Goal: Task Accomplishment & Management: Use online tool/utility

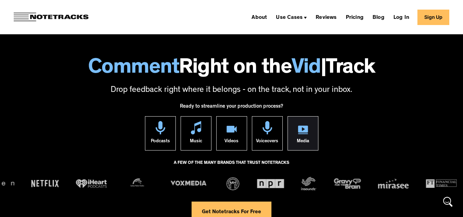
click at [299, 135] on div "Media" at bounding box center [303, 142] width 12 height 16
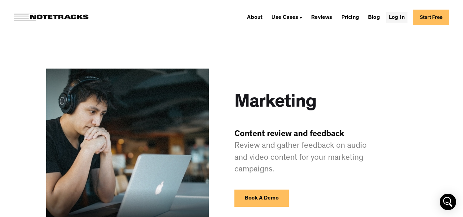
click at [407, 18] on link "Log In" at bounding box center [396, 17] width 21 height 11
click at [444, 22] on link "Start Free" at bounding box center [431, 17] width 36 height 15
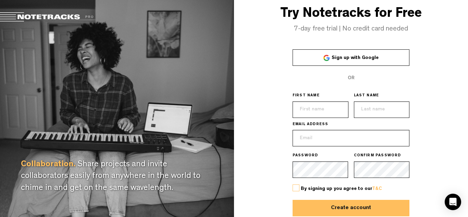
click at [373, 60] on span "Sign up with Google" at bounding box center [355, 58] width 47 height 5
click at [372, 60] on span "Sign up with Google" at bounding box center [355, 58] width 47 height 5
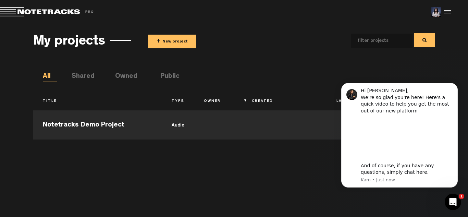
click at [100, 39] on h3 "My projects" at bounding box center [69, 42] width 72 height 15
click at [169, 42] on button "+ New project" at bounding box center [172, 42] width 48 height 14
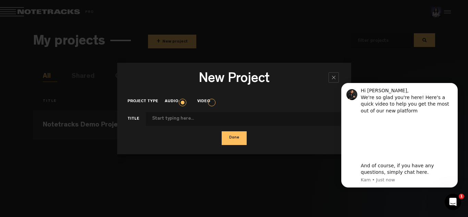
type input "c"
type input "Clue in the Cues"
click at [237, 137] on button "Done" at bounding box center [234, 138] width 25 height 14
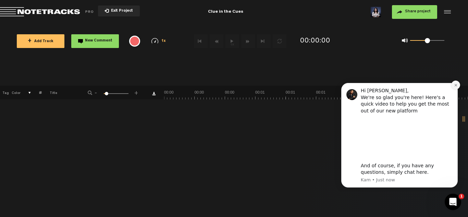
click at [457, 85] on icon "Dismiss notification" at bounding box center [456, 85] width 4 height 4
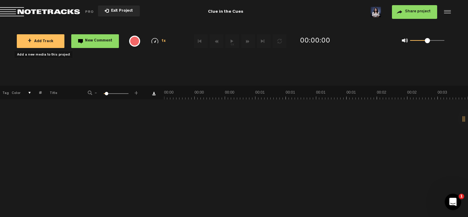
click at [53, 42] on button "+ Add Track" at bounding box center [41, 41] width 48 height 14
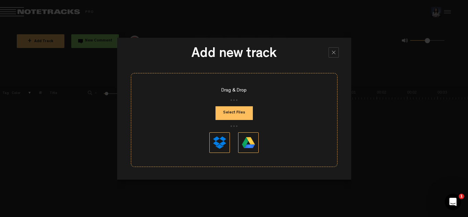
click at [245, 115] on button "Select Files" at bounding box center [234, 113] width 37 height 14
click at [249, 141] on button at bounding box center [248, 142] width 21 height 21
click at [338, 51] on div at bounding box center [334, 52] width 10 height 10
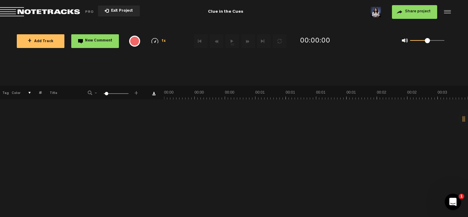
click at [412, 14] on span "Share project" at bounding box center [418, 12] width 26 height 4
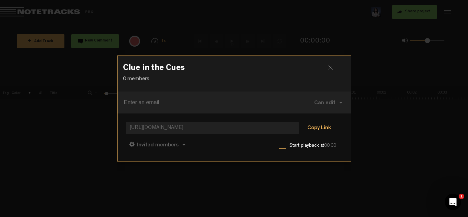
click at [318, 129] on button "Copy Link" at bounding box center [319, 129] width 37 height 14
click at [335, 68] on div at bounding box center [333, 70] width 10 height 10
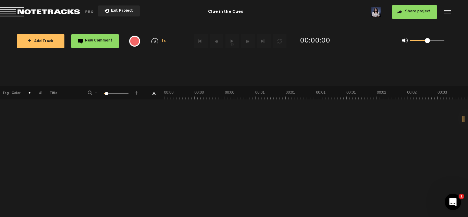
click at [41, 40] on span "+ Add Track" at bounding box center [41, 42] width 26 height 4
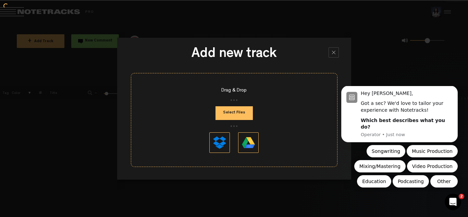
click at [235, 112] on button "Select Files" at bounding box center [234, 113] width 37 height 14
click at [455, 92] on button "Dismiss notification" at bounding box center [455, 87] width 9 height 9
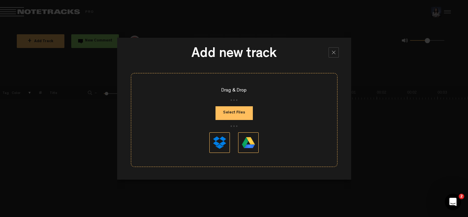
click at [225, 147] on button at bounding box center [219, 142] width 21 height 21
click at [331, 52] on div at bounding box center [334, 52] width 10 height 10
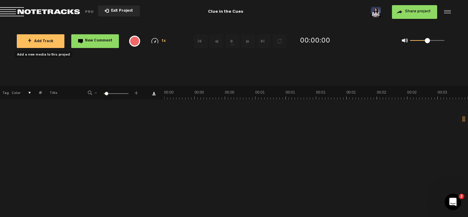
click at [45, 44] on button "+ Add Track" at bounding box center [41, 41] width 48 height 14
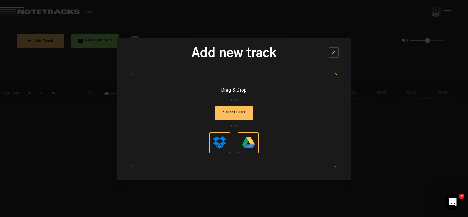
click at [254, 143] on button at bounding box center [248, 142] width 21 height 21
click at [329, 52] on div at bounding box center [334, 52] width 10 height 10
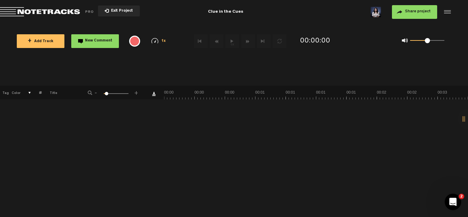
click at [153, 93] on link "Download comments" at bounding box center [153, 93] width 3 height 3
click at [457, 197] on div "Open Intercom Messenger" at bounding box center [452, 201] width 23 height 23
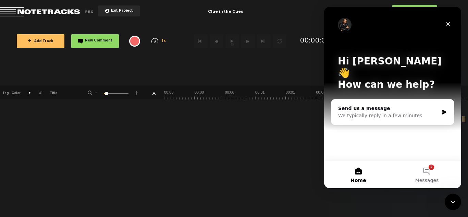
click at [32, 40] on span "+" at bounding box center [30, 40] width 4 height 5
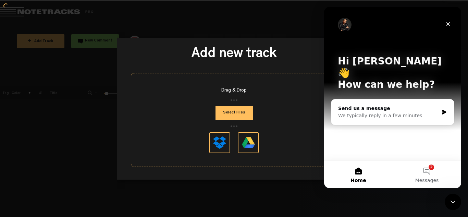
click at [239, 111] on button "Select Files" at bounding box center [234, 113] width 37 height 14
click at [452, 24] on div "Close" at bounding box center [448, 24] width 12 height 12
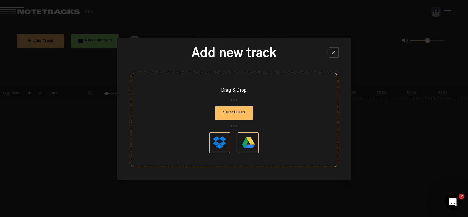
click at [337, 54] on div at bounding box center [334, 52] width 10 height 10
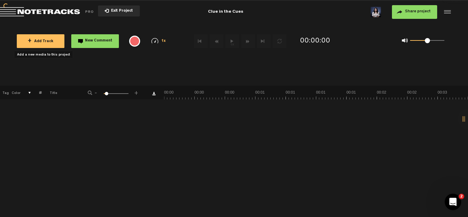
click at [117, 12] on span "Exit Project" at bounding box center [121, 11] width 24 height 4
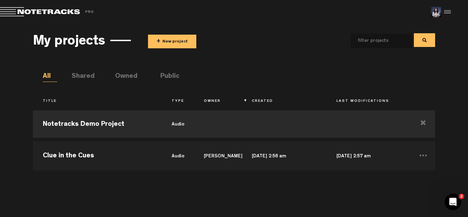
click at [168, 44] on button "+ New project" at bounding box center [172, 42] width 48 height 14
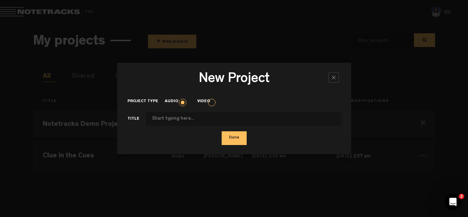
click at [208, 103] on label "Video" at bounding box center [207, 102] width 20 height 6
click at [0, 0] on input "Video" at bounding box center [0, 0] width 0 height 0
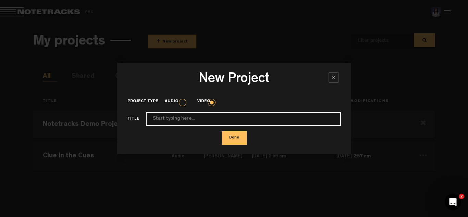
click at [214, 121] on input "Project type" at bounding box center [243, 119] width 195 height 14
type input "c"
type input "C"
type input "CLUE IN THE CLUES"
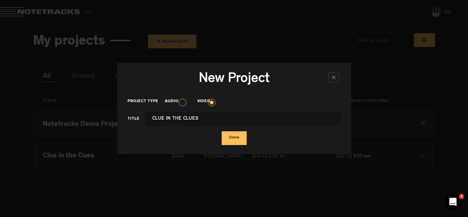
click at [237, 138] on button "Done" at bounding box center [234, 138] width 25 height 14
click at [237, 140] on div "New Project × Project type Audio Video Title CLUE IN THE CLUES Done" at bounding box center [234, 108] width 234 height 91
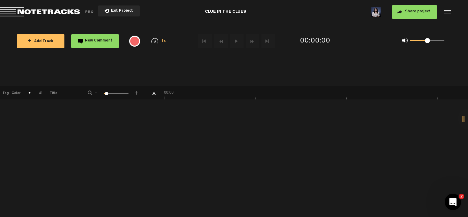
click at [51, 41] on span "+ Add Track" at bounding box center [41, 42] width 26 height 4
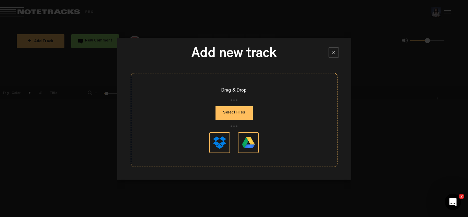
click at [233, 114] on button "Select Files" at bounding box center [234, 113] width 37 height 14
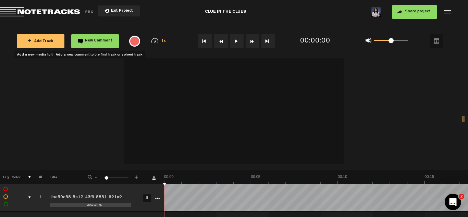
click at [98, 42] on span "New Comment" at bounding box center [98, 41] width 27 height 4
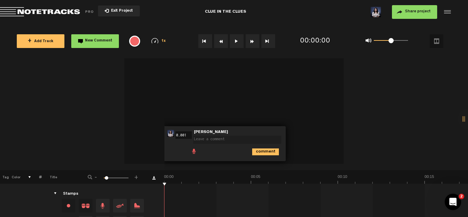
drag, startPoint x: 165, startPoint y: 181, endPoint x: 126, endPoint y: 184, distance: 39.6
click at [126, 143] on div "+ New drawing Tag Color # Title - 1 100 6 + 1 processing... 1ba59e38-5a12-43f6-…" at bounding box center [234, 53] width 468 height 179
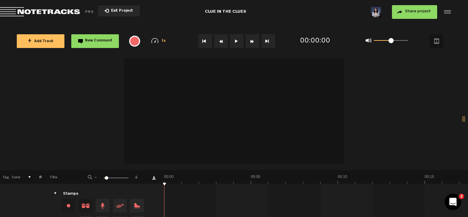
click at [99, 44] on button "New Comment" at bounding box center [95, 41] width 48 height 14
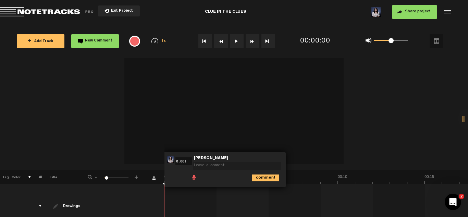
click at [220, 166] on textarea at bounding box center [237, 166] width 88 height 8
type textarea "o"
type textarea "Observe the VERBAL and NON-VERBAL CUES"
click at [255, 177] on icon "comment" at bounding box center [265, 177] width 27 height 7
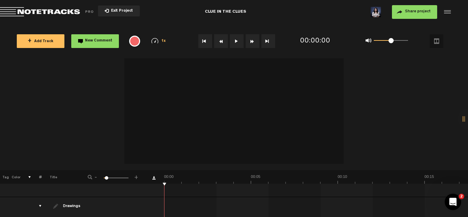
click at [174, 130] on video at bounding box center [233, 109] width 219 height 110
click at [224, 118] on video at bounding box center [233, 109] width 219 height 110
click at [176, 138] on video at bounding box center [233, 109] width 219 height 110
drag, startPoint x: 220, startPoint y: 110, endPoint x: 238, endPoint y: 77, distance: 37.7
click at [221, 109] on video at bounding box center [233, 109] width 219 height 110
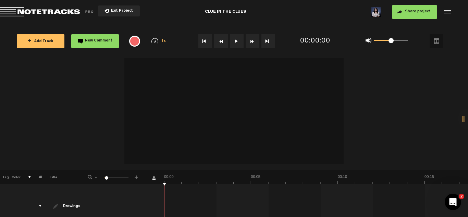
click at [239, 44] on button at bounding box center [237, 41] width 14 height 14
click at [401, 41] on div "0 1 0.5" at bounding box center [391, 40] width 34 height 1
drag, startPoint x: 403, startPoint y: 40, endPoint x: 414, endPoint y: 44, distance: 11.8
click at [412, 42] on div "0 1 1" at bounding box center [387, 41] width 56 height 10
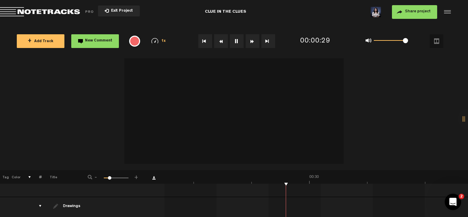
click at [109, 179] on div "1 100 20" at bounding box center [116, 178] width 25 height 1
click at [112, 178] on span at bounding box center [112, 177] width 3 height 3
drag, startPoint x: 112, startPoint y: 178, endPoint x: 93, endPoint y: 179, distance: 19.2
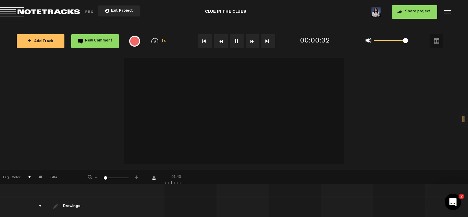
click at [93, 179] on div "- 1 100 1 +" at bounding box center [114, 177] width 68 height 7
click at [108, 179] on div "1 100 18" at bounding box center [116, 178] width 25 height 1
click at [450, 198] on icon "Open Intercom Messenger" at bounding box center [452, 200] width 11 height 11
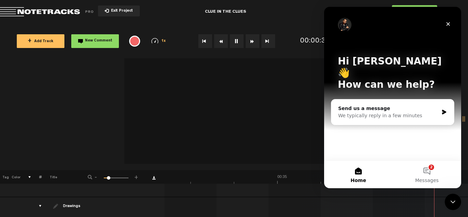
scroll to position [0, 1528]
click at [424, 169] on button "2 Messages" at bounding box center [427, 174] width 69 height 27
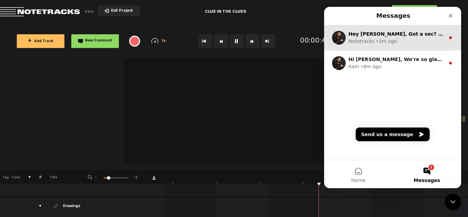
scroll to position [0, 1771]
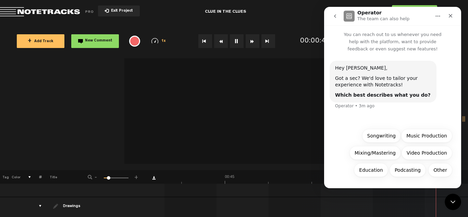
scroll to position [0, 2014]
click at [337, 17] on icon "go back" at bounding box center [334, 15] width 5 height 5
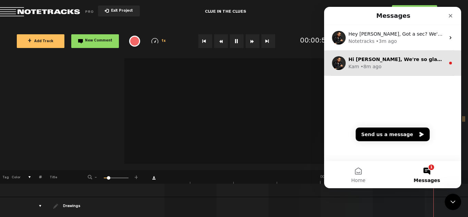
scroll to position [0, 2136]
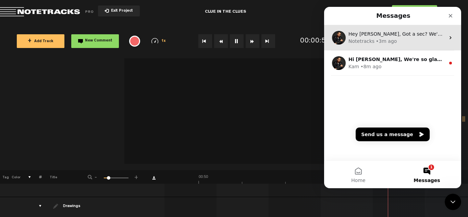
drag, startPoint x: 414, startPoint y: 64, endPoint x: 449, endPoint y: 39, distance: 43.5
click at [449, 39] on icon "Intercom messenger" at bounding box center [450, 37] width 5 height 5
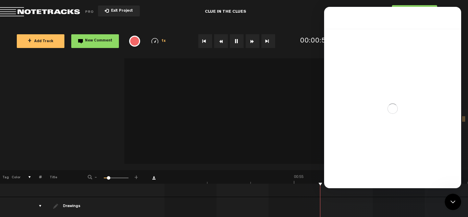
scroll to position [0, 2258]
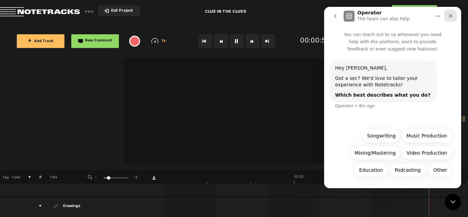
click at [449, 15] on icon "Close" at bounding box center [450, 15] width 5 height 5
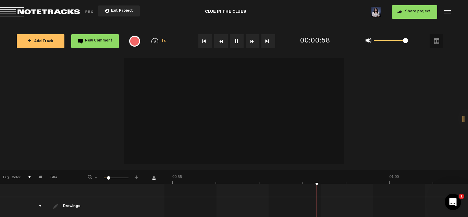
scroll to position [0, 2379]
click at [97, 36] on button "New Comment" at bounding box center [95, 41] width 48 height 14
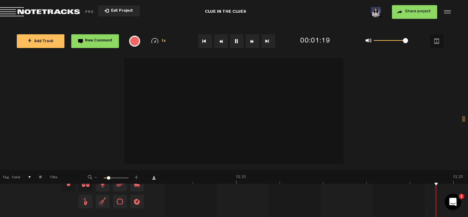
click at [88, 189] on span "Drag and drop a stamp" at bounding box center [86, 185] width 14 height 14
click at [454, 203] on icon "Open Intercom Messenger" at bounding box center [452, 200] width 11 height 11
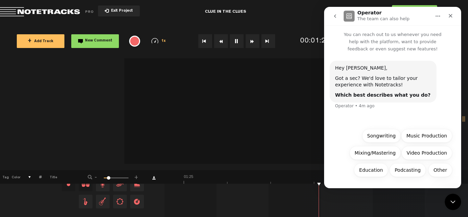
scroll to position [0, 3670]
click at [340, 17] on button "go back" at bounding box center [335, 16] width 13 height 13
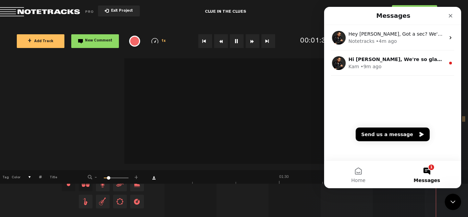
scroll to position [0, 3914]
click at [358, 173] on button "Home" at bounding box center [358, 174] width 69 height 27
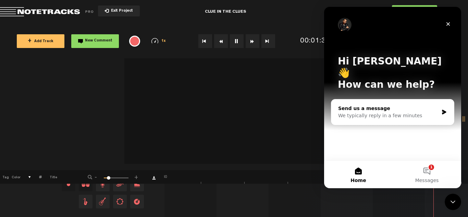
click at [395, 112] on div "We typically reply in a few minutes" at bounding box center [388, 115] width 100 height 7
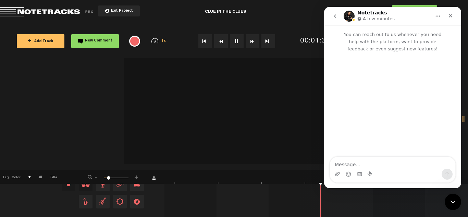
scroll to position [0, 4157]
click at [333, 17] on icon "go back" at bounding box center [334, 15] width 5 height 5
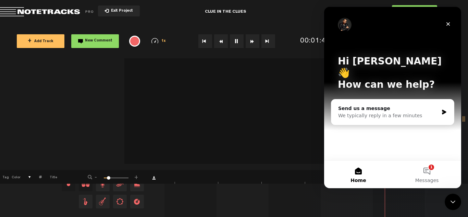
click at [362, 168] on button "Home" at bounding box center [358, 174] width 69 height 27
click at [382, 112] on div "We typically reply in a few minutes" at bounding box center [388, 115] width 100 height 7
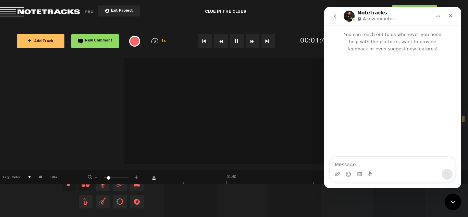
click at [365, 162] on textarea "Message…" at bounding box center [392, 163] width 125 height 12
type textarea "o"
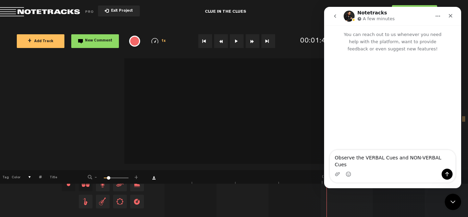
type textarea "Observe the VERBAL Cues and NON-VERBAL Cues"
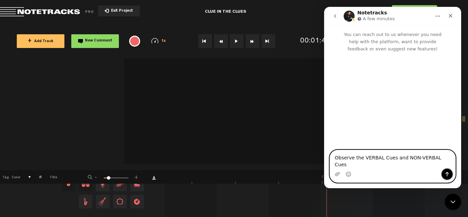
click at [450, 173] on button "Send a message…" at bounding box center [447, 174] width 11 height 11
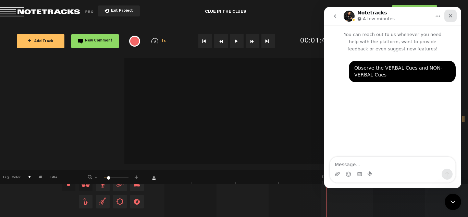
click at [451, 16] on icon "Close" at bounding box center [451, 16] width 4 height 4
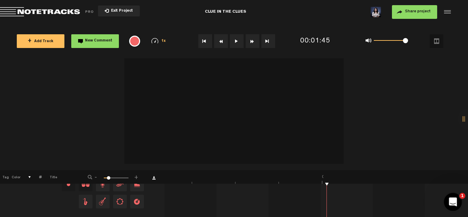
click at [460, 199] on div "Open Intercom Messenger" at bounding box center [452, 201] width 23 height 23
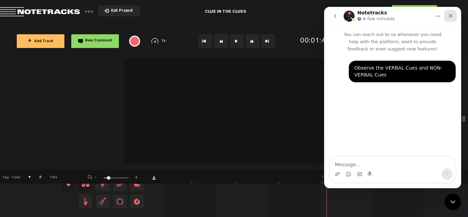
click at [451, 14] on icon "Close" at bounding box center [450, 15] width 5 height 5
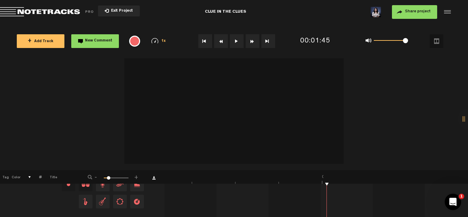
click at [93, 39] on span "New Comment" at bounding box center [98, 41] width 27 height 4
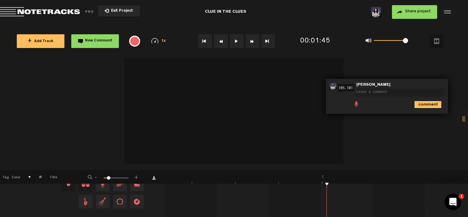
click at [430, 103] on icon "comment" at bounding box center [428, 104] width 27 height 7
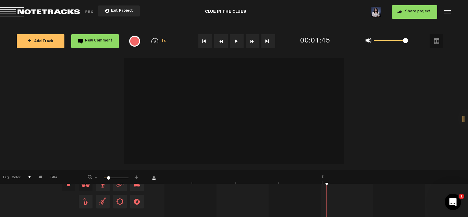
drag, startPoint x: 326, startPoint y: 187, endPoint x: 267, endPoint y: 186, distance: 58.6
click at [267, 186] on td at bounding box center [317, 198] width 304 height 97
drag, startPoint x: 326, startPoint y: 182, endPoint x: 267, endPoint y: 187, distance: 59.6
click at [268, 122] on div "+ New drawing Tag Color # Title - 1 100 15 + 1 completed 1ba59e38-5a12-43f6-883…" at bounding box center [234, 19] width 468 height 205
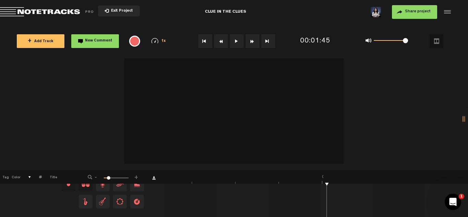
drag, startPoint x: 219, startPoint y: 194, endPoint x: 190, endPoint y: 191, distance: 29.6
click at [232, 38] on button at bounding box center [237, 41] width 14 height 14
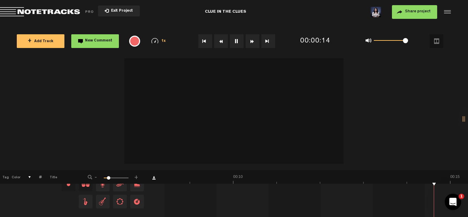
scroll to position [0, 487]
click at [98, 45] on button "New Comment" at bounding box center [95, 41] width 48 height 14
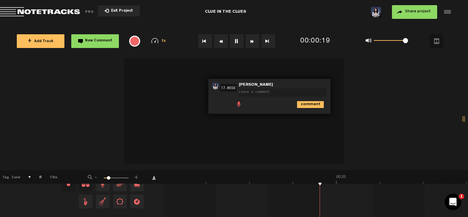
scroll to position [0, 696]
type textarea "S"
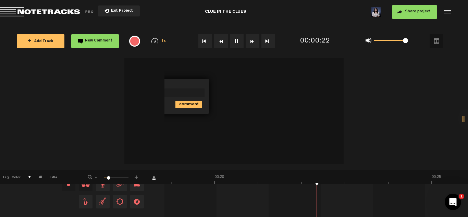
scroll to position [0, 818]
type textarea "look"
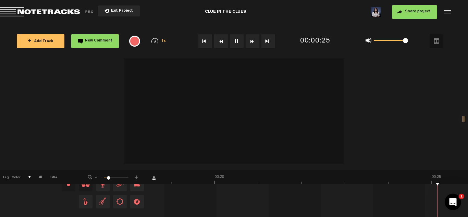
scroll to position [0, 939]
click at [93, 37] on button "New Comment" at bounding box center [95, 41] width 48 height 14
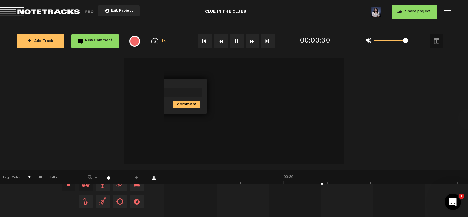
scroll to position [0, 1183]
type textarea "Look how"
click at [190, 105] on icon "comment" at bounding box center [186, 104] width 27 height 7
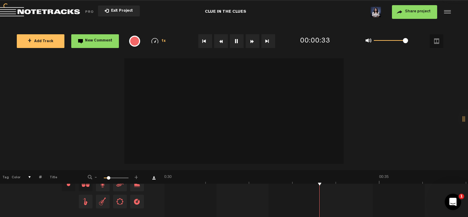
scroll to position [0, 1304]
drag, startPoint x: 341, startPoint y: 191, endPoint x: 263, endPoint y: 185, distance: 78.7
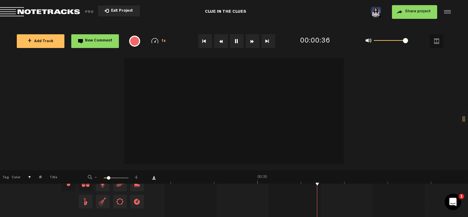
scroll to position [0, 1426]
drag, startPoint x: 366, startPoint y: 182, endPoint x: 310, endPoint y: 189, distance: 55.9
click at [311, 122] on div "+ New drawing Tag Color # Title - 1 100 15 + 1 completed 1ba59e38-5a12-43f6-883…" at bounding box center [234, 19] width 468 height 205
drag, startPoint x: 245, startPoint y: 182, endPoint x: 324, endPoint y: 167, distance: 79.9
click at [348, 122] on div "+ New drawing Tag Color # Title - 1 100 15 + 1 completed 1ba59e38-5a12-43f6-883…" at bounding box center [234, 19] width 468 height 205
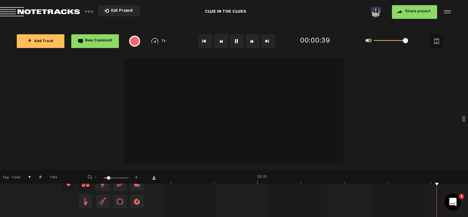
scroll to position [0, 1548]
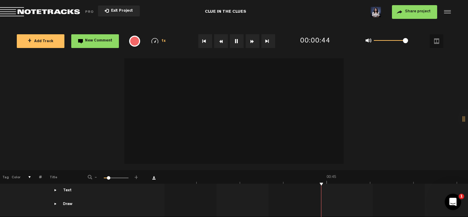
scroll to position [0, 1791]
click at [86, 188] on div "Text Intro Outro Verse Chorus Bridge Custom" at bounding box center [103, 190] width 119 height 6
click at [68, 188] on div "Text" at bounding box center [67, 191] width 9 height 6
click at [97, 198] on span "Intro" at bounding box center [94, 198] width 31 height 14
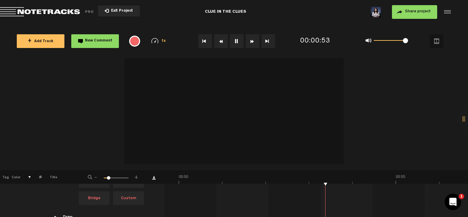
scroll to position [193, 0]
click at [78, 201] on div "Draw + New drawing" at bounding box center [103, 204] width 119 height 6
drag, startPoint x: 369, startPoint y: 184, endPoint x: 277, endPoint y: 182, distance: 92.2
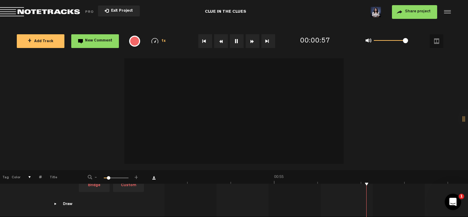
drag, startPoint x: 374, startPoint y: 194, endPoint x: 207, endPoint y: 181, distance: 167.0
drag, startPoint x: 293, startPoint y: 194, endPoint x: 192, endPoint y: 179, distance: 102.1
click at [244, 184] on td at bounding box center [317, 159] width 304 height 114
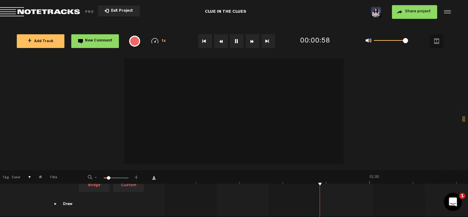
scroll to position [0, 2399]
click at [454, 202] on icon "Open Intercom Messenger" at bounding box center [452, 200] width 11 height 11
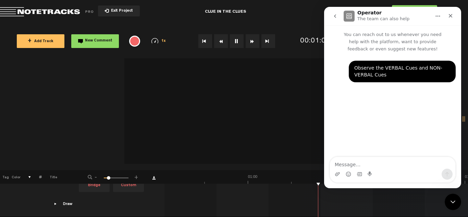
scroll to position [0, 2521]
click at [455, 18] on div "Close" at bounding box center [450, 16] width 12 height 12
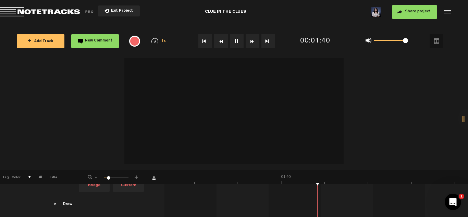
scroll to position [0, 4224]
click at [157, 177] on th at bounding box center [155, 177] width 17 height 14
click at [153, 180] on link "Download comments" at bounding box center [153, 177] width 3 height 3
click at [417, 12] on span "Share project" at bounding box center [418, 12] width 26 height 4
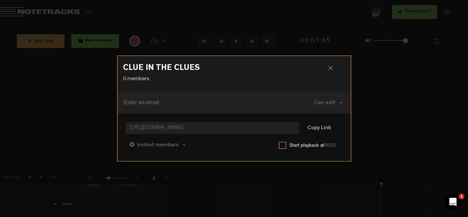
click at [235, 105] on input at bounding box center [211, 102] width 174 height 11
click at [319, 106] on span "Can edit" at bounding box center [324, 102] width 21 height 5
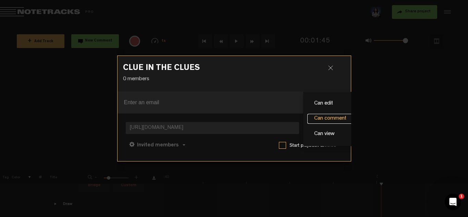
click at [321, 120] on link "Can comment" at bounding box center [330, 119] width 46 height 10
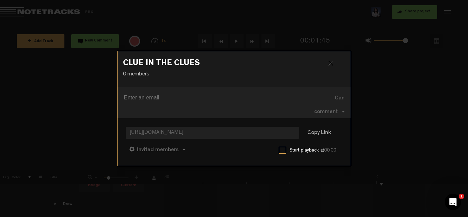
click at [264, 132] on span "[URL][DOMAIN_NAME]" at bounding box center [212, 133] width 173 height 12
click at [285, 149] on label at bounding box center [282, 150] width 7 height 7
click at [0, 0] on input "checkbox" at bounding box center [0, 0] width 0 height 0
click at [281, 150] on label at bounding box center [282, 150] width 7 height 7
click at [0, 0] on input "checkbox" at bounding box center [0, 0] width 0 height 0
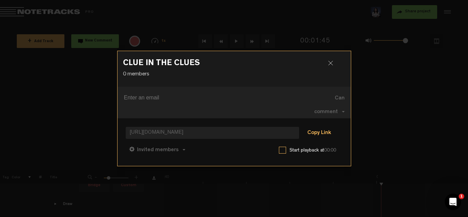
click at [315, 137] on button "Copy Link" at bounding box center [319, 133] width 37 height 14
click at [328, 67] on div at bounding box center [333, 66] width 10 height 10
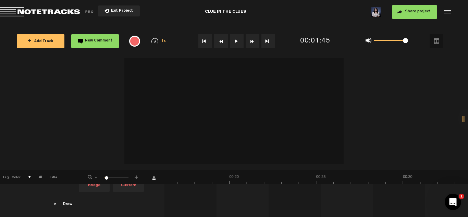
click at [246, 12] on md-toolbar "Exit Project CLUE IN THE CLUES Share project Save project" at bounding box center [234, 12] width 468 height 24
click at [455, 197] on icon "Open Intercom Messenger" at bounding box center [452, 200] width 11 height 11
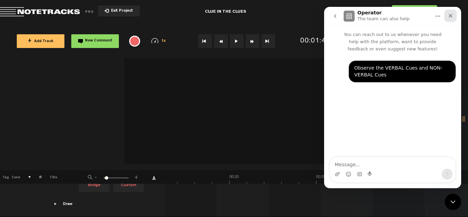
click at [450, 16] on icon "Close" at bounding box center [451, 16] width 4 height 4
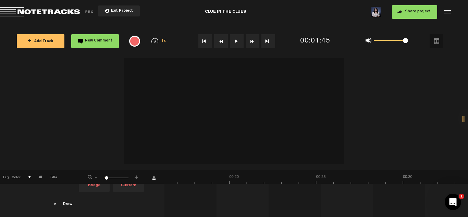
click at [71, 202] on div "Draw" at bounding box center [67, 205] width 9 height 6
click at [92, 193] on button "+ New drawing" at bounding box center [101, 199] width 48 height 14
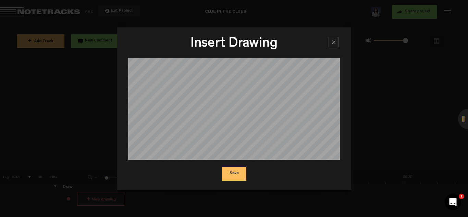
click at [236, 174] on button "Save" at bounding box center [234, 174] width 24 height 14
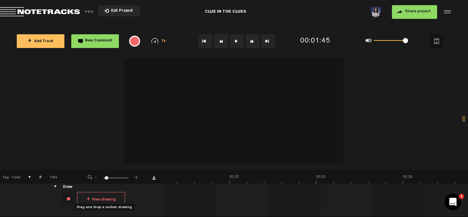
click at [236, 42] on button at bounding box center [237, 41] width 14 height 14
click at [50, 40] on span "+ Add Track" at bounding box center [41, 42] width 26 height 4
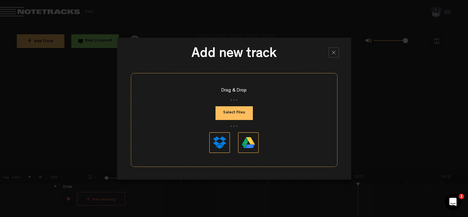
click at [333, 56] on div at bounding box center [334, 52] width 10 height 10
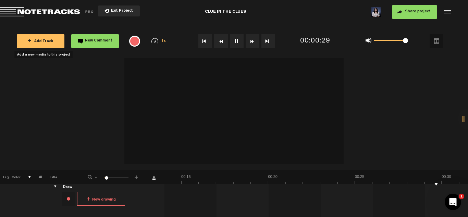
scroll to position [0, 365]
click at [106, 10] on button "Exit Project" at bounding box center [119, 10] width 42 height 11
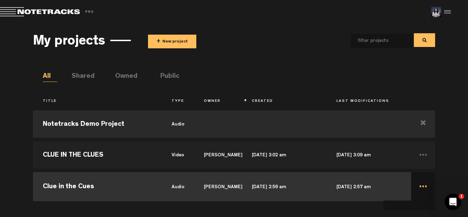
scroll to position [50, 0]
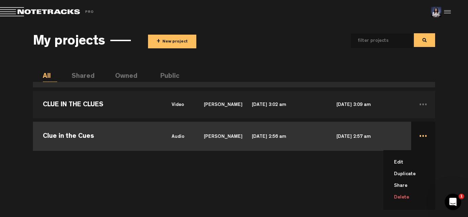
click at [407, 198] on li "Delete" at bounding box center [414, 198] width 44 height 12
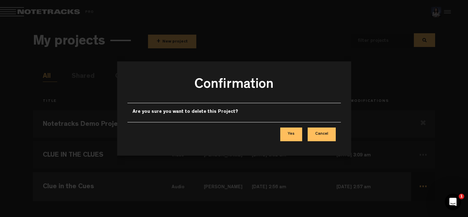
click at [297, 137] on button "Yes" at bounding box center [291, 134] width 22 height 14
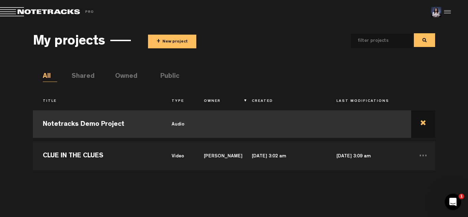
click at [426, 126] on td at bounding box center [423, 124] width 24 height 31
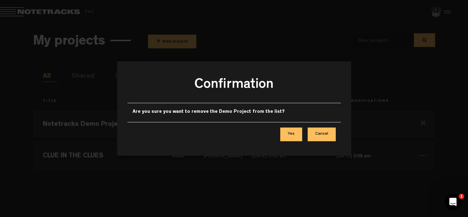
click at [325, 134] on button "Cancel" at bounding box center [322, 134] width 28 height 14
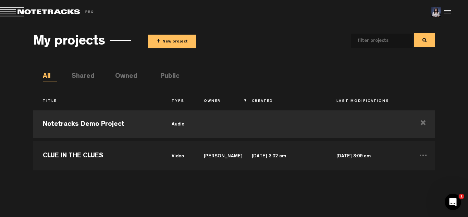
click at [175, 80] on li "Public" at bounding box center [167, 77] width 14 height 10
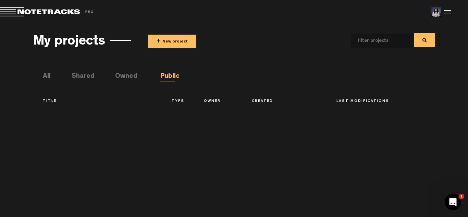
click at [130, 78] on li "Owned" at bounding box center [122, 77] width 14 height 10
